Goal: Transaction & Acquisition: Purchase product/service

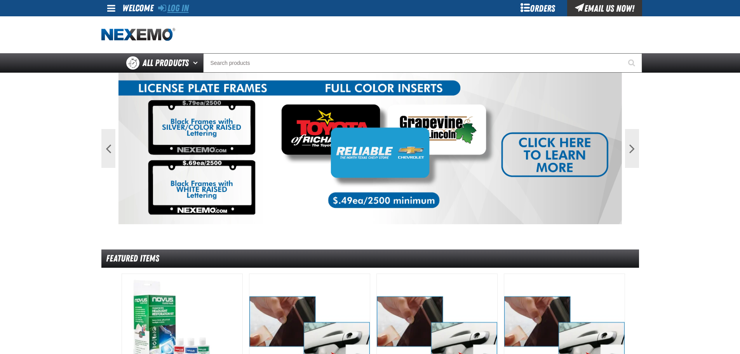
click at [183, 11] on link "Log In" at bounding box center [173, 8] width 31 height 11
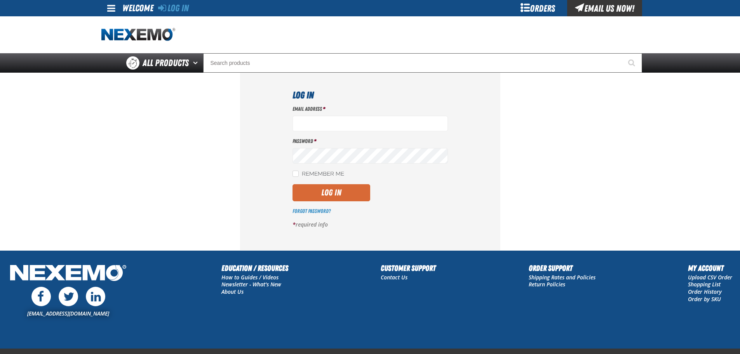
type input "btwitty@vtaig.com"
click at [335, 195] on button "Log In" at bounding box center [332, 192] width 78 height 17
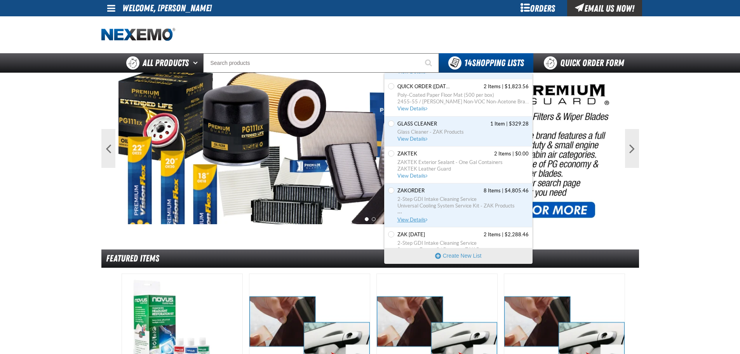
scroll to position [288, 0]
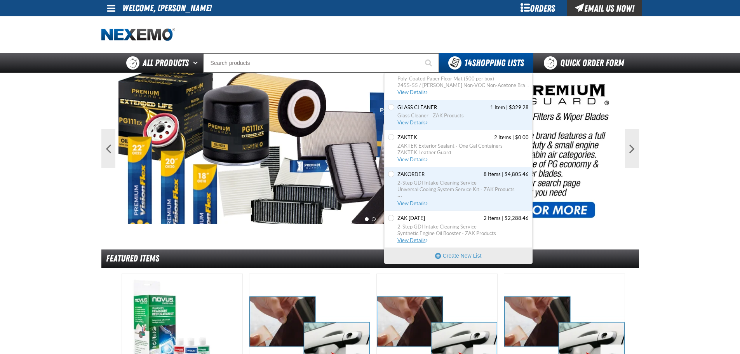
click at [418, 229] on span "2-Step GDI Intake Cleaning Service" at bounding box center [462, 226] width 131 height 7
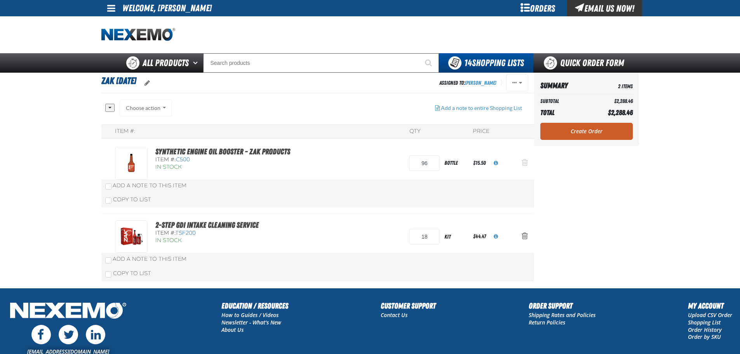
click at [528, 161] on span "Action Remove Synthetic Engine Oil Booster - ZAK Products from Zak 5.21.2025" at bounding box center [525, 163] width 6 height 8
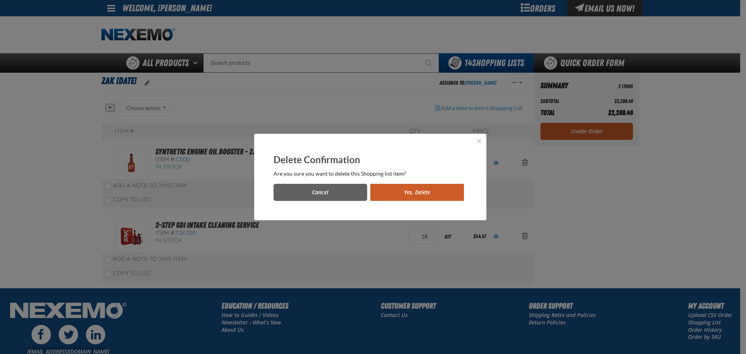
click at [426, 195] on button "Yes, Delete" at bounding box center [417, 192] width 94 height 17
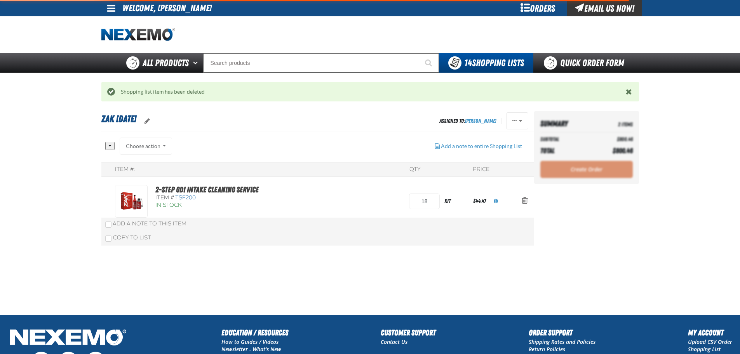
click at [524, 203] on span "Action Remove 2-Step GDI Intake Cleaning Service from Zak 5.21.2025" at bounding box center [525, 201] width 6 height 8
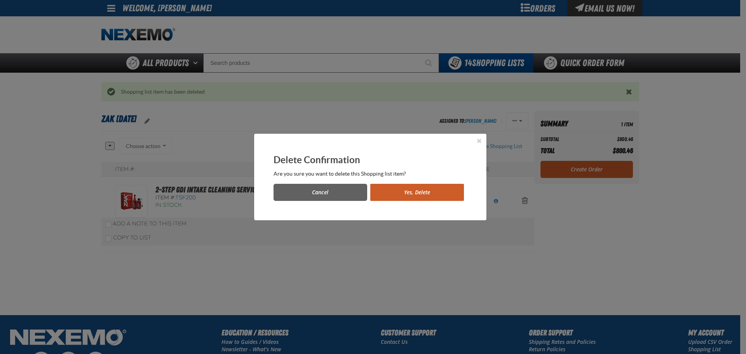
click at [447, 195] on button "Yes, Delete" at bounding box center [417, 192] width 94 height 17
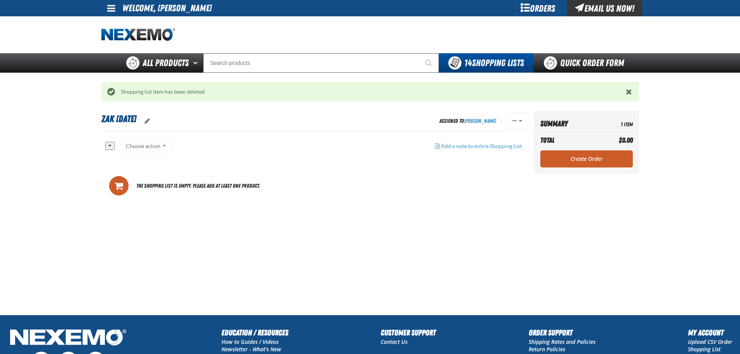
click at [75, 200] on main "Zak 5.21.2025 Assigned To: Brian Twitty Reassign Duplicate Set as Default Delete" at bounding box center [370, 213] width 740 height 204
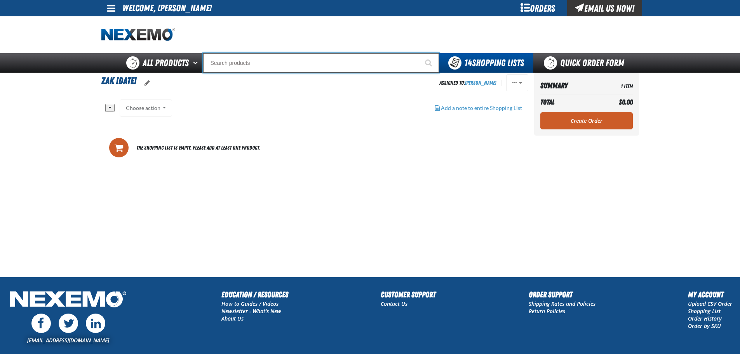
click at [289, 63] on input "Search" at bounding box center [321, 62] width 236 height 19
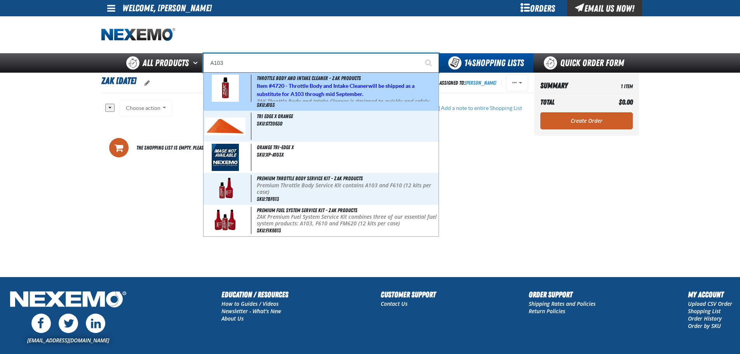
click at [348, 84] on strong "4720 - Throttle Body and Intake Cleaner" at bounding box center [320, 86] width 96 height 6
type input "Throttle Body and Intake Cleaner - ZAK Products"
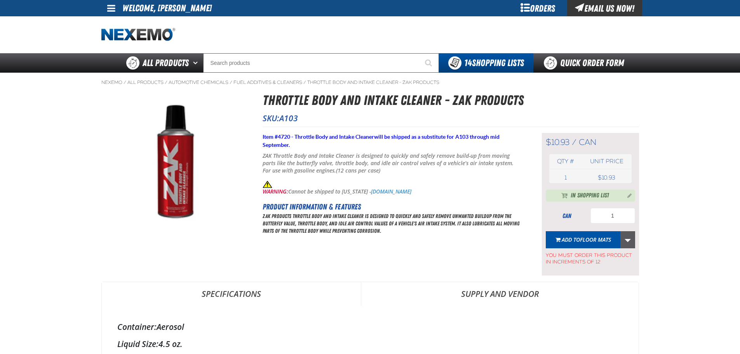
click at [629, 242] on link "More Actions" at bounding box center [627, 239] width 15 height 17
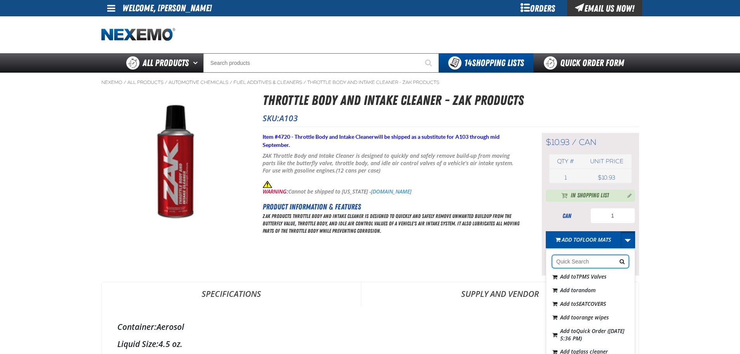
scroll to position [78, 0]
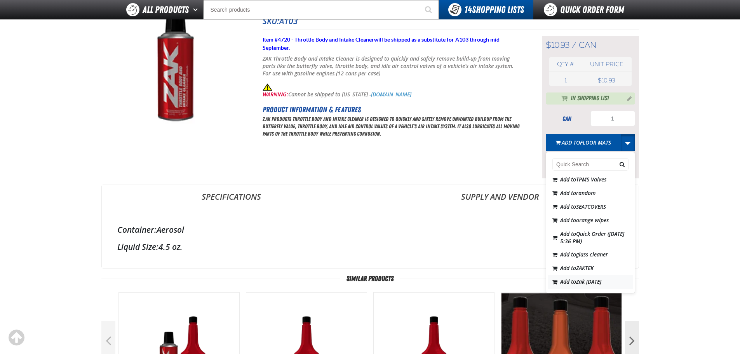
click at [586, 284] on span "Zak [DATE]" at bounding box center [588, 281] width 25 height 7
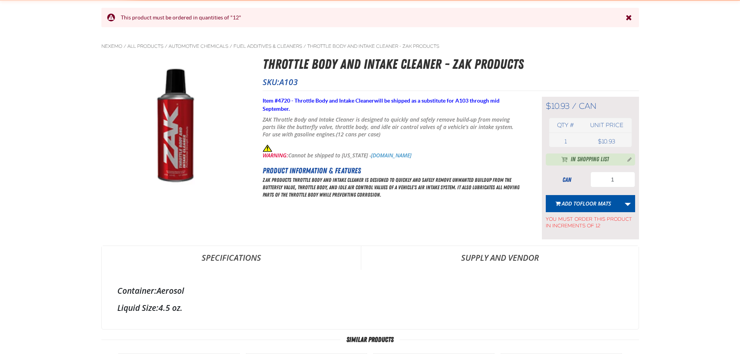
scroll to position [0, 0]
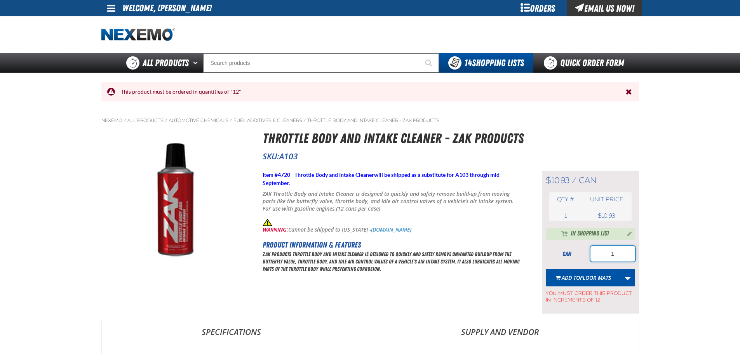
drag, startPoint x: 622, startPoint y: 255, endPoint x: 575, endPoint y: 265, distance: 47.8
click at [578, 261] on div "can 1" at bounding box center [590, 254] width 89 height 16
type input "12"
click at [628, 278] on link "More Actions" at bounding box center [627, 277] width 15 height 17
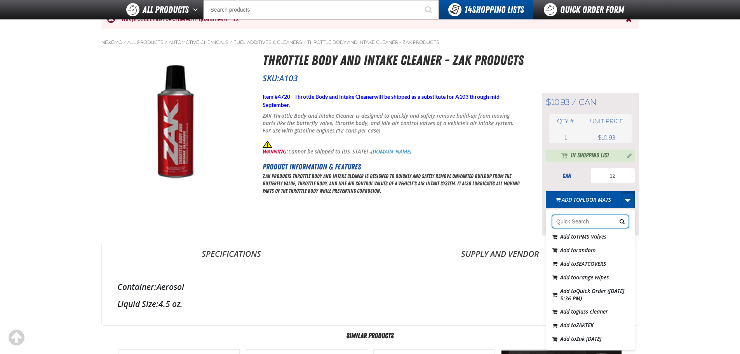
scroll to position [155, 0]
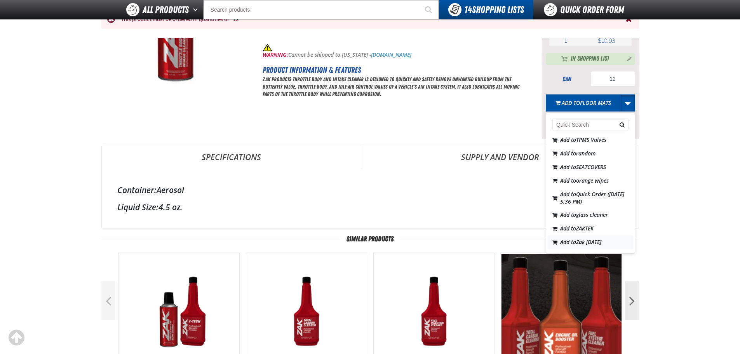
click at [591, 244] on span "Zak [DATE]" at bounding box center [588, 241] width 25 height 7
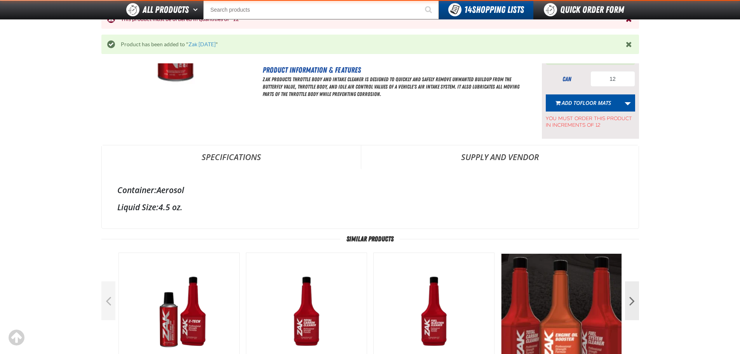
scroll to position [25, 0]
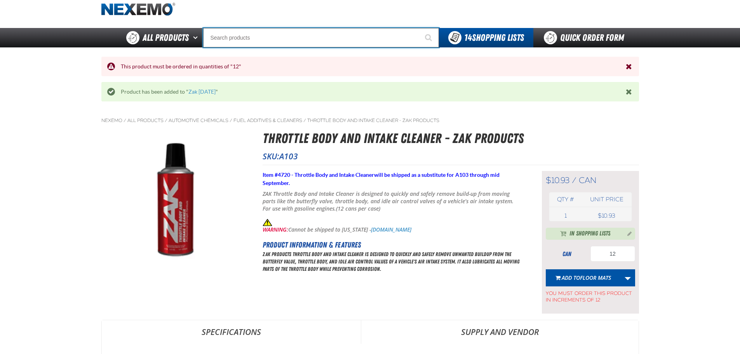
click at [267, 34] on input "Search" at bounding box center [321, 37] width 236 height 19
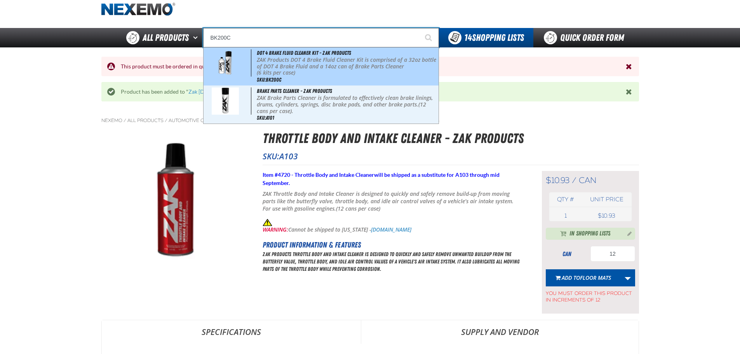
click at [286, 62] on p "ZAK Products DOT 4 Brake Fluid Cleaner Kit is comprised of a 32oz bottle of DOT…" at bounding box center [347, 63] width 180 height 13
type input "DOT 4 Brake Fluid Cleaner Kit - ZAK Products"
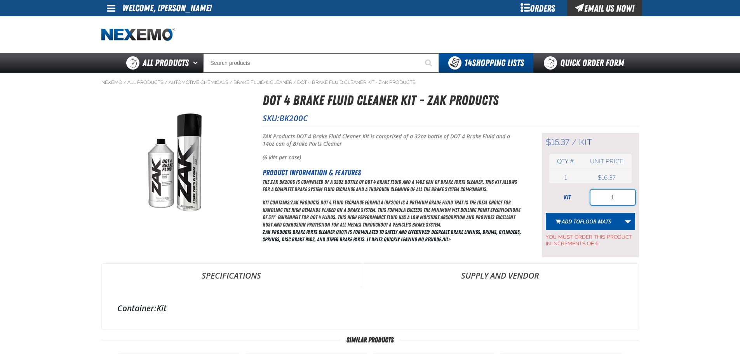
drag, startPoint x: 622, startPoint y: 201, endPoint x: 571, endPoint y: 193, distance: 51.1
click at [573, 194] on div "kit 1" at bounding box center [590, 198] width 89 height 16
type input "24"
click at [631, 216] on link "More Actions" at bounding box center [627, 221] width 15 height 17
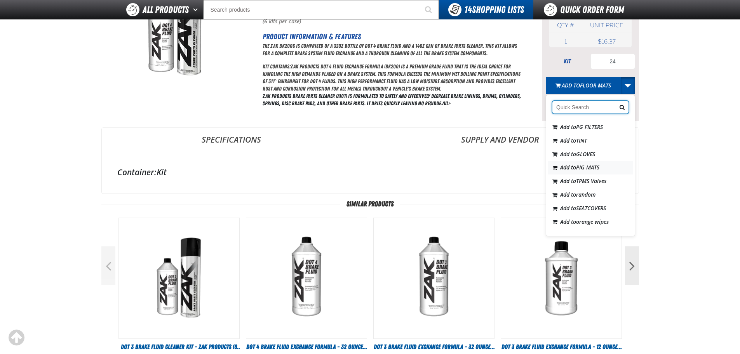
scroll to position [111, 0]
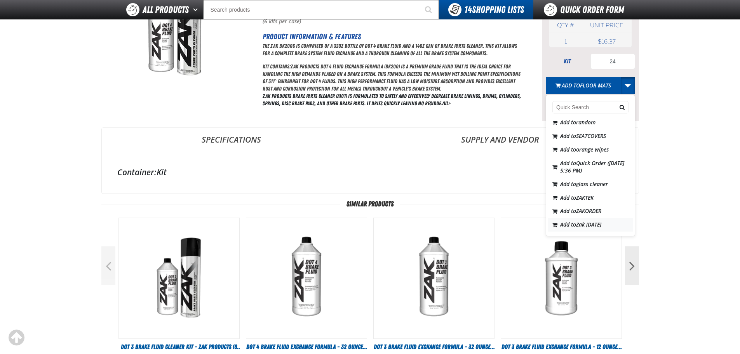
click at [599, 220] on button "Add to Zak 5.21.2025" at bounding box center [590, 225] width 85 height 14
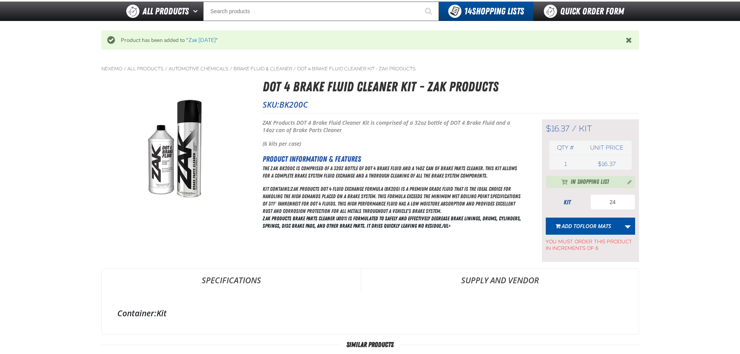
scroll to position [38, 0]
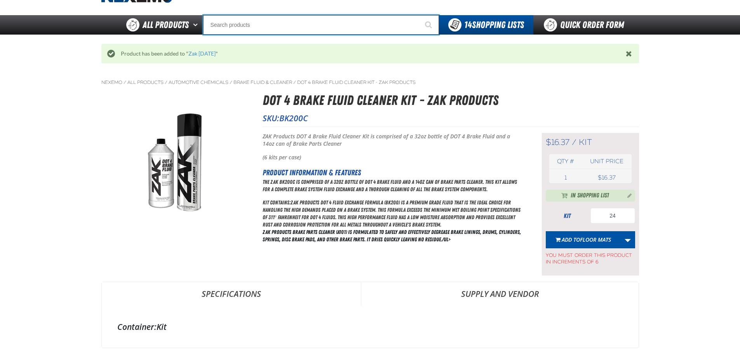
click at [242, 24] on input "Search" at bounding box center [321, 24] width 236 height 19
type input "C"
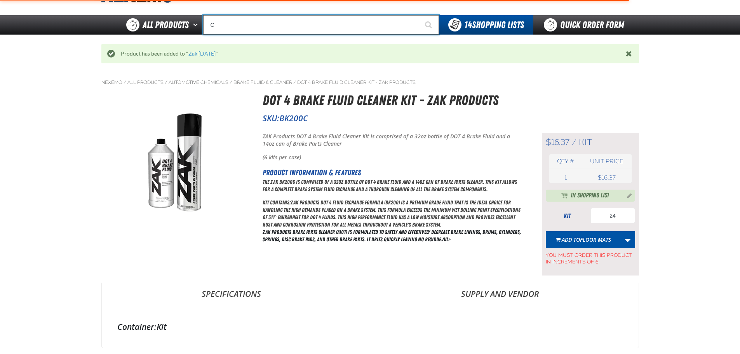
type input "C Alkaline Battery 1.5 Volt (12 per pack)"
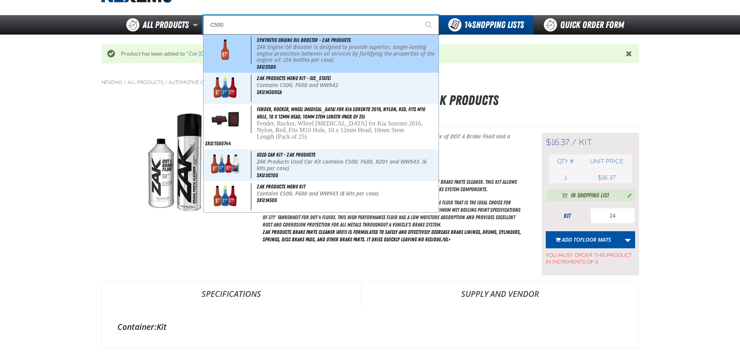
click at [311, 47] on p "ZAK Engine Oil Booster is designed to provide superior, longer-lasting engine p…" at bounding box center [347, 53] width 180 height 19
type input "Synthetic Engine Oil Booster - ZAK Products"
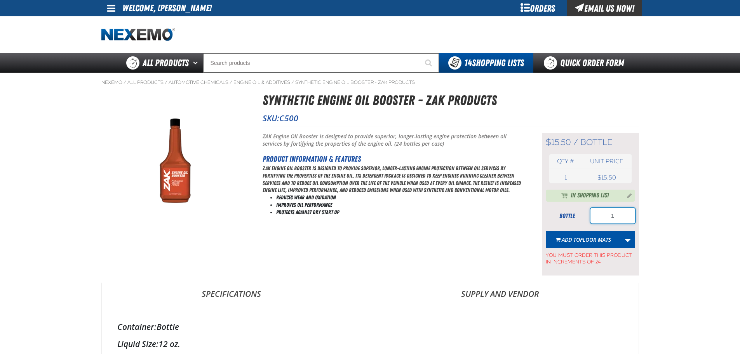
drag, startPoint x: 619, startPoint y: 219, endPoint x: 588, endPoint y: 216, distance: 30.8
click at [588, 216] on div "bottle 1" at bounding box center [590, 216] width 89 height 16
type input "72"
click at [629, 243] on link "More Actions" at bounding box center [627, 239] width 15 height 17
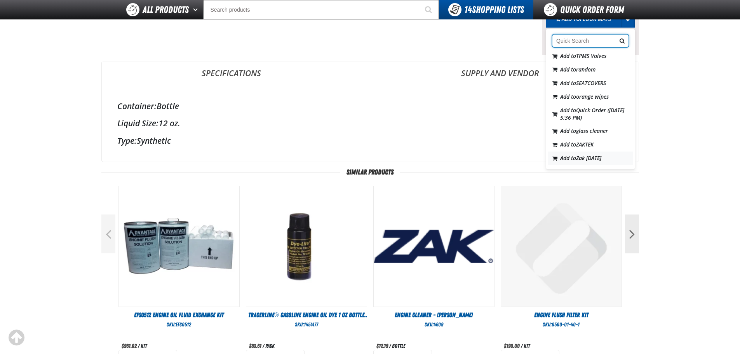
scroll to position [233, 0]
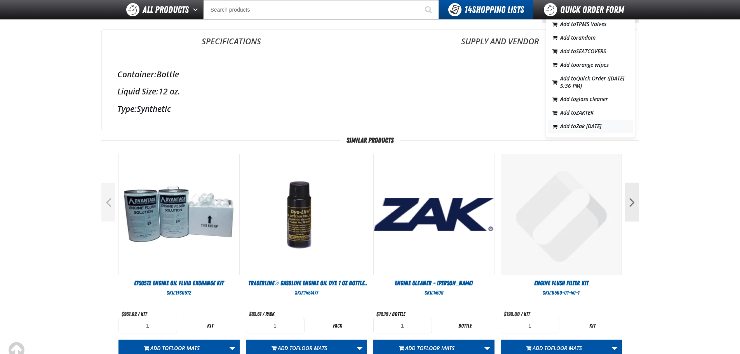
click at [601, 124] on span "Zak [DATE]" at bounding box center [588, 125] width 25 height 7
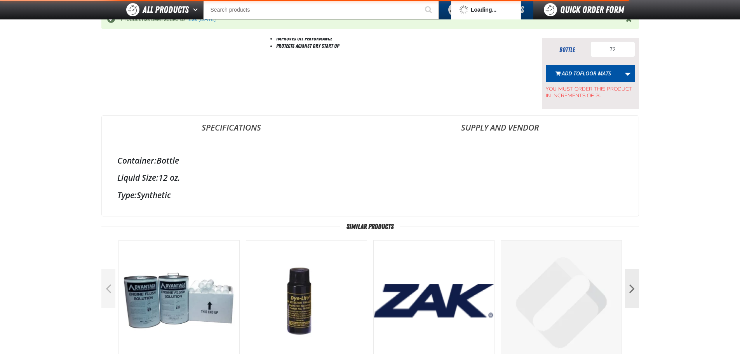
scroll to position [38, 0]
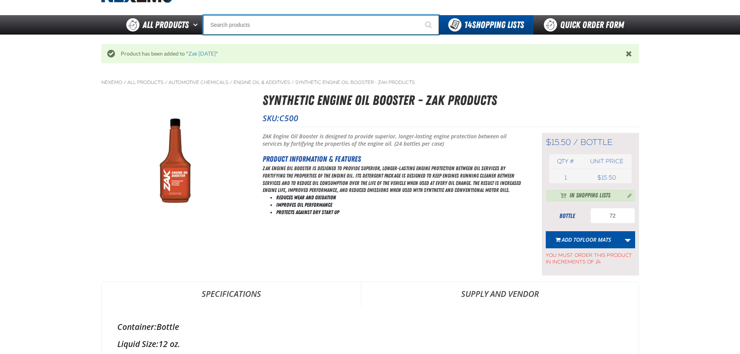
click at [242, 26] on input "Search" at bounding box center [321, 24] width 236 height 19
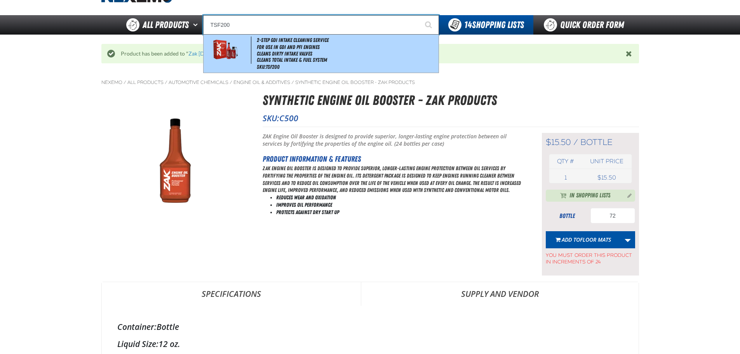
click at [268, 52] on li "Cleans Dirty Intake Valves" at bounding box center [347, 54] width 180 height 7
type input "2-Step GDI Intake Cleaning Service"
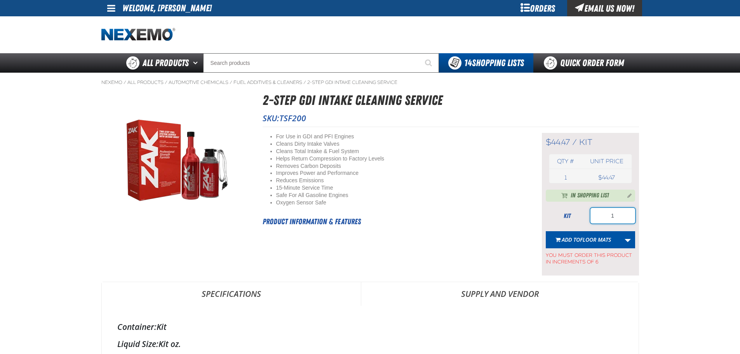
drag, startPoint x: 622, startPoint y: 211, endPoint x: 569, endPoint y: 222, distance: 53.6
click at [580, 220] on div "kit 1" at bounding box center [590, 216] width 89 height 16
type input "12"
click at [636, 246] on div "$44.47 / kit kit Qty # Unit price 1 kit USD 12" at bounding box center [590, 204] width 97 height 143
click at [631, 246] on link "More Actions" at bounding box center [627, 239] width 15 height 17
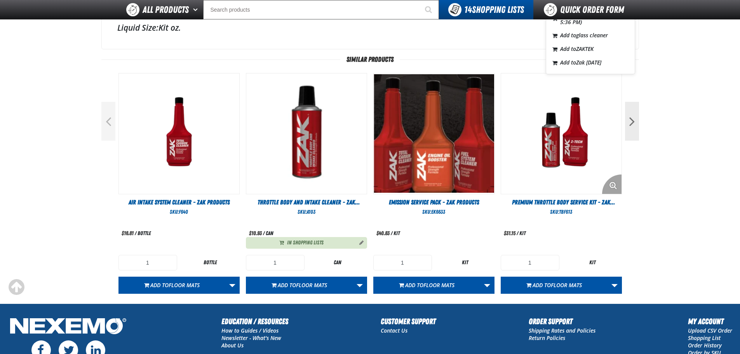
scroll to position [311, 0]
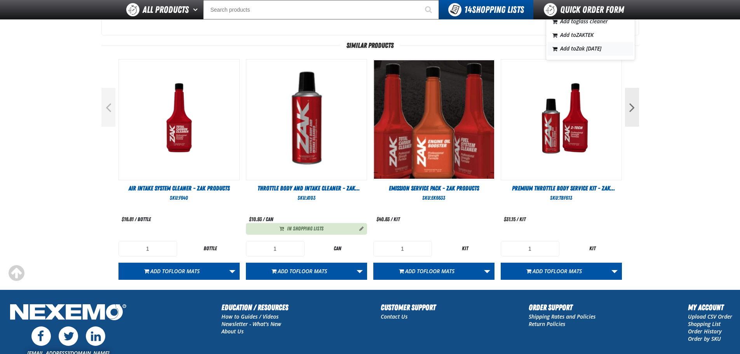
click at [591, 50] on span "Zak [DATE]" at bounding box center [588, 48] width 25 height 7
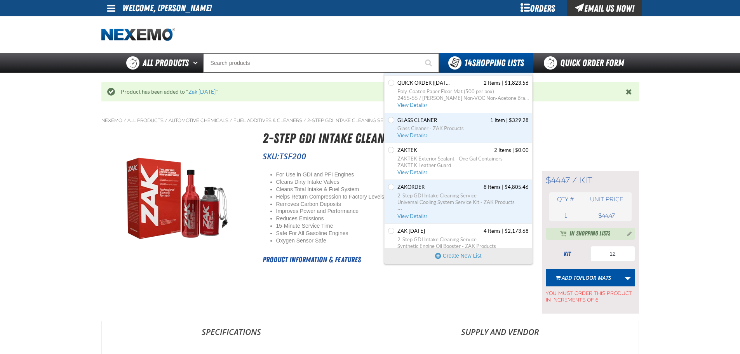
scroll to position [295, 0]
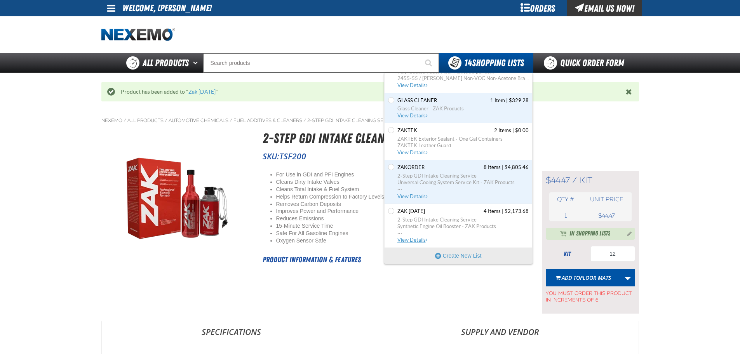
click at [442, 214] on link "Zak 5.21.2025 4 Items | $2,173.68 2-Step GDI Intake Cleaning Service Synthetic …" at bounding box center [462, 226] width 133 height 36
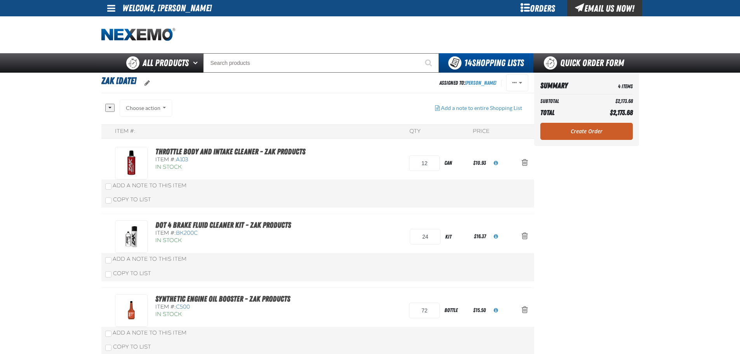
click at [588, 120] on div "Summary 4 Items Subtotal $2,173.68 Total $2,173.68 Loading... Create Order" at bounding box center [586, 109] width 105 height 73
drag, startPoint x: 583, startPoint y: 145, endPoint x: 583, endPoint y: 140, distance: 5.4
click at [582, 145] on div "Summary 4 Items Subtotal $2,173.68 Total $2,173.68 Loading... Create Order" at bounding box center [586, 109] width 105 height 73
click at [587, 129] on link "Create Order" at bounding box center [586, 131] width 92 height 17
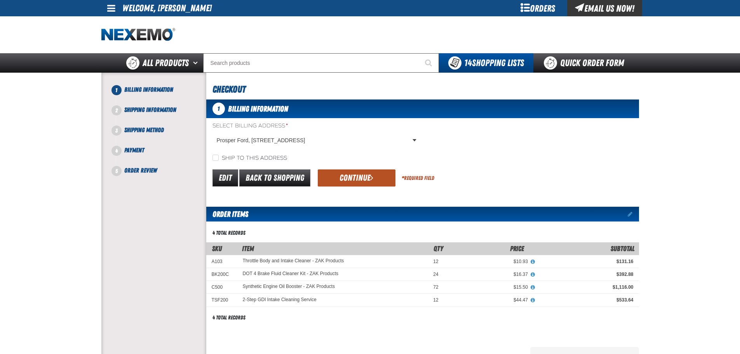
click at [371, 185] on button "Continue" at bounding box center [357, 177] width 78 height 17
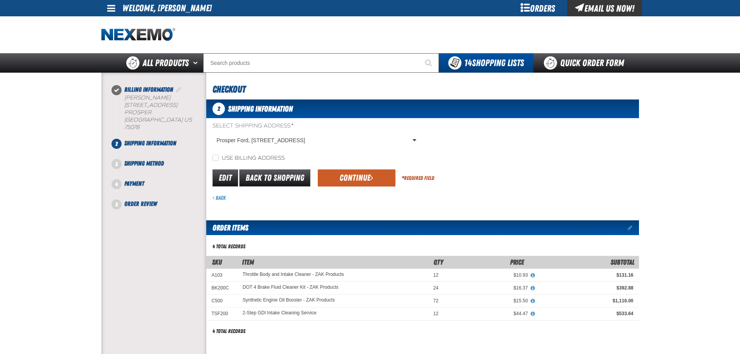
click at [371, 183] on button "Continue" at bounding box center [357, 177] width 78 height 17
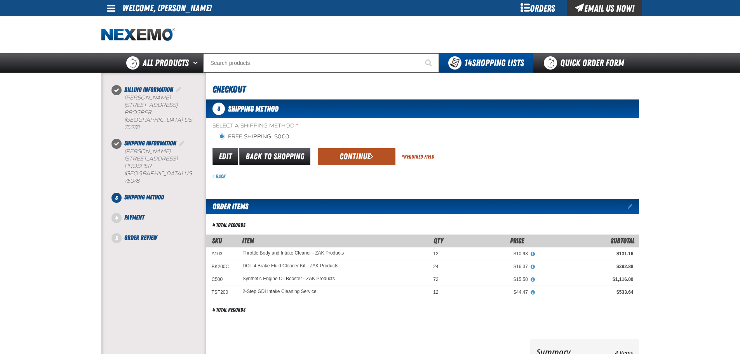
click at [365, 164] on button "Continue" at bounding box center [357, 156] width 78 height 17
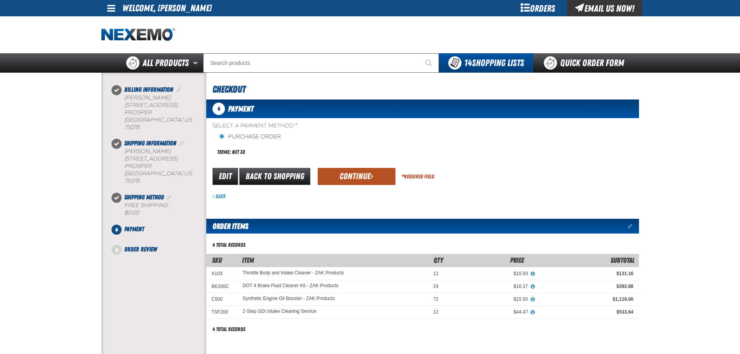
click at [367, 171] on button "Continue" at bounding box center [357, 176] width 78 height 17
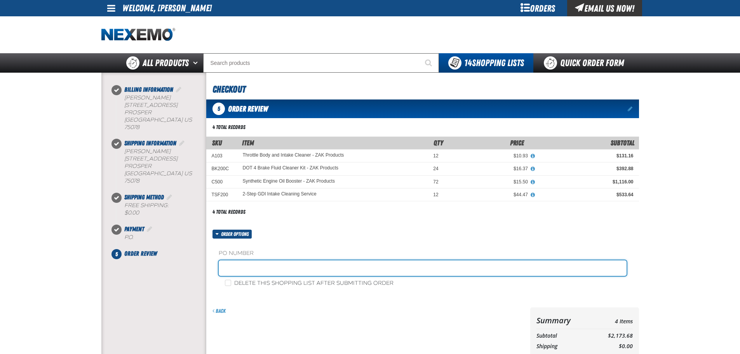
click at [282, 269] on input "text" at bounding box center [423, 268] width 408 height 16
type input "Z0814"
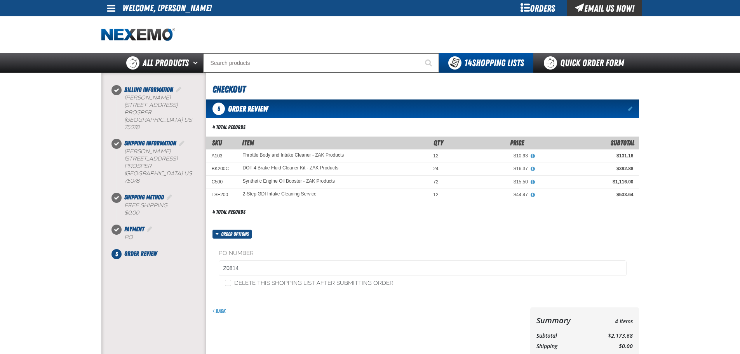
click at [643, 220] on main at bounding box center [370, 233] width 740 height 321
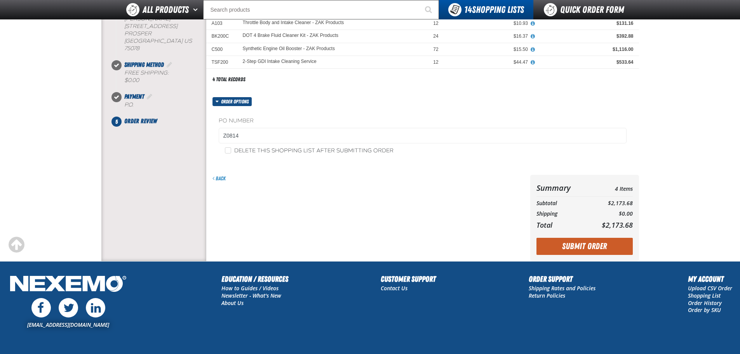
scroll to position [117, 0]
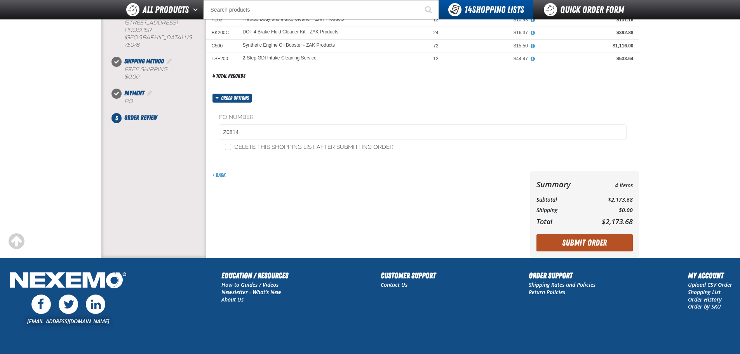
click at [607, 243] on button "Submit Order" at bounding box center [585, 242] width 96 height 17
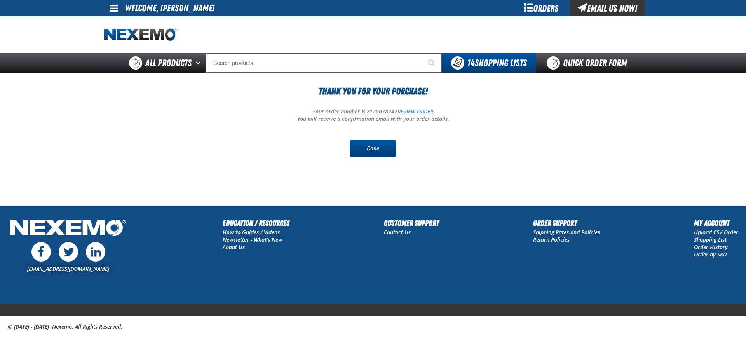
click at [370, 141] on link "Done" at bounding box center [373, 148] width 47 height 17
